Goal: Task Accomplishment & Management: Manage account settings

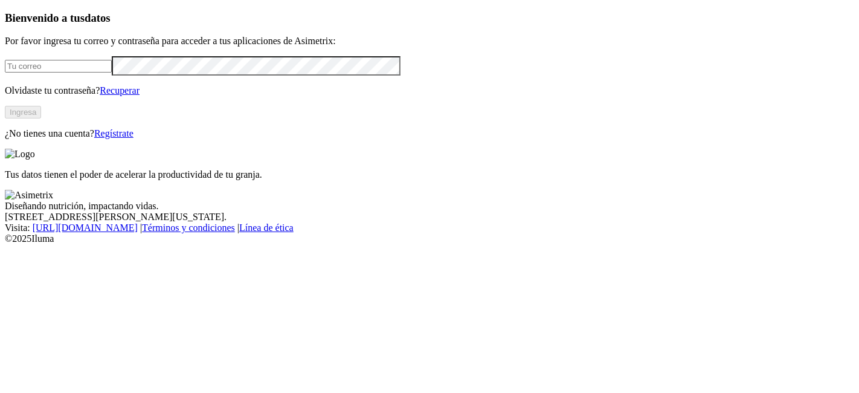
type input "[PERSON_NAME][EMAIL_ADDRESS][PERSON_NAME][DOMAIN_NAME]"
click at [5, 68] on div "Bienvenido a tus datos Por favor ingresa tu correo y contraseña para acceder a …" at bounding box center [430, 75] width 850 height 128
drag, startPoint x: 250, startPoint y: 89, endPoint x: 0, endPoint y: 95, distance: 250.3
click at [5, 95] on div "Bienvenido a tus datos Por favor ingresa tu correo y contraseña para acceder a …" at bounding box center [430, 75] width 850 height 128
paste input "[EMAIL_ADDRESS][DOMAIN_NAME]"
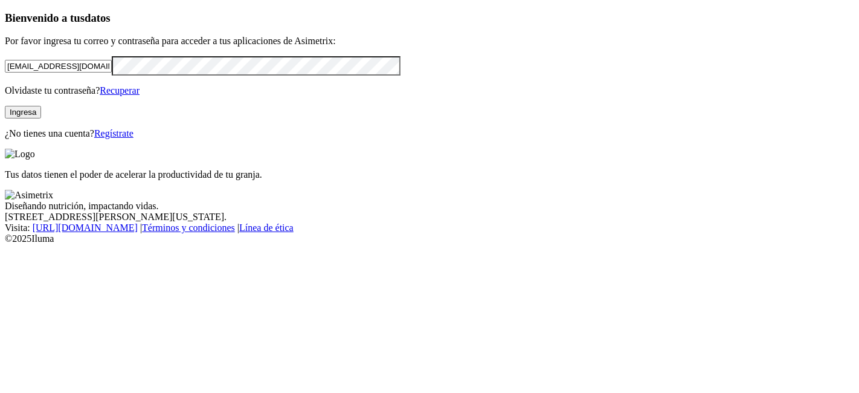
type input "[EMAIL_ADDRESS][DOMAIN_NAME]"
click at [41, 118] on button "Ingresa" at bounding box center [23, 112] width 36 height 13
